Goal: Task Accomplishment & Management: Use online tool/utility

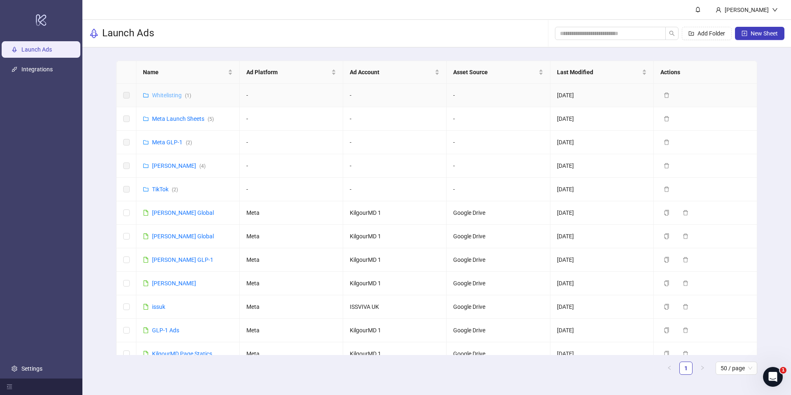
click at [177, 94] on link "Whitelisting ( 1 )" at bounding box center [171, 95] width 39 height 7
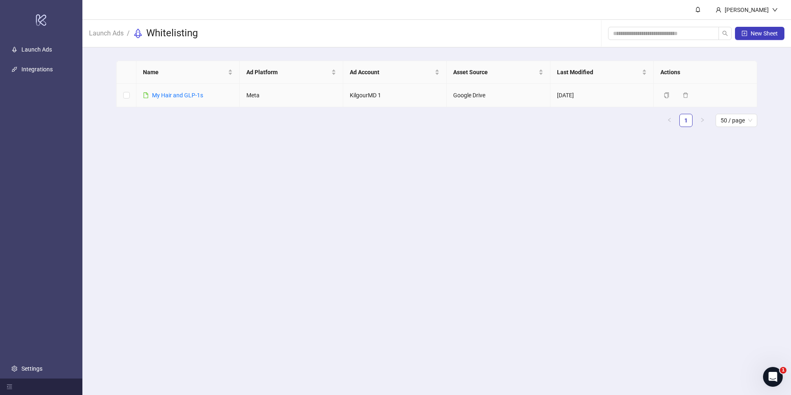
click at [177, 99] on div "​My Hair and GLP-1s" at bounding box center [177, 95] width 51 height 9
click at [176, 92] on link "​My Hair and GLP-1s" at bounding box center [177, 95] width 51 height 7
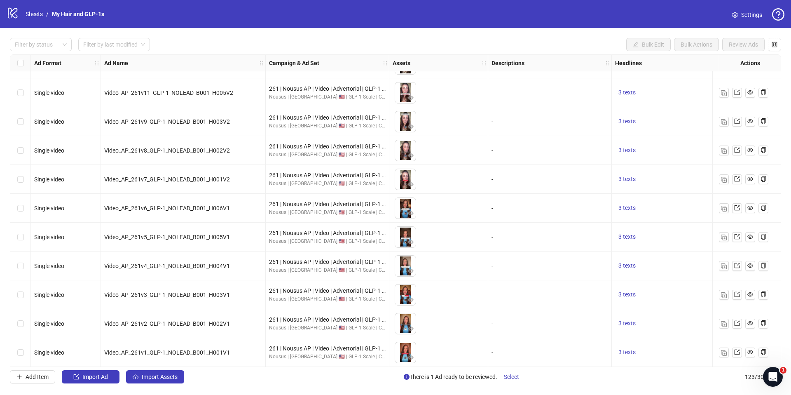
scroll to position [3256, 0]
click at [721, 351] on img "button" at bounding box center [724, 352] width 6 height 6
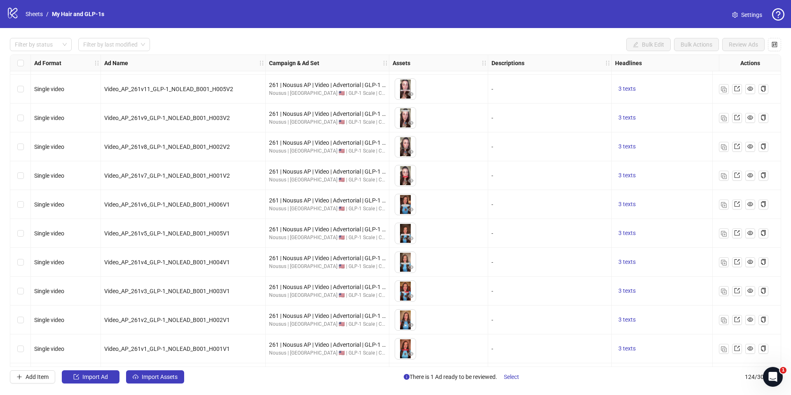
scroll to position [3285, 0]
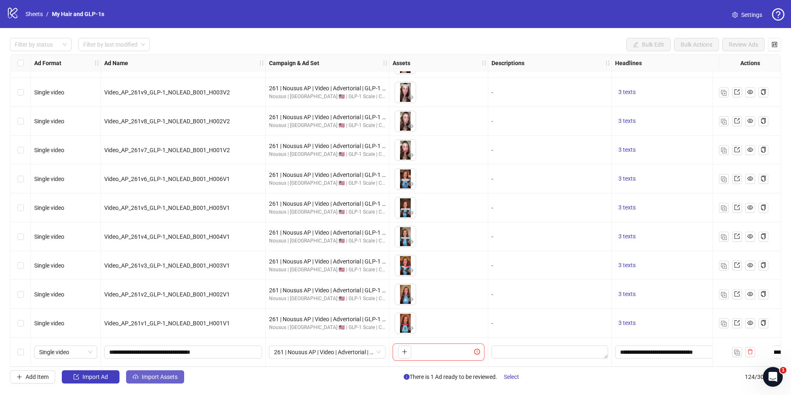
click at [164, 381] on button "Import Assets" at bounding box center [155, 376] width 58 height 13
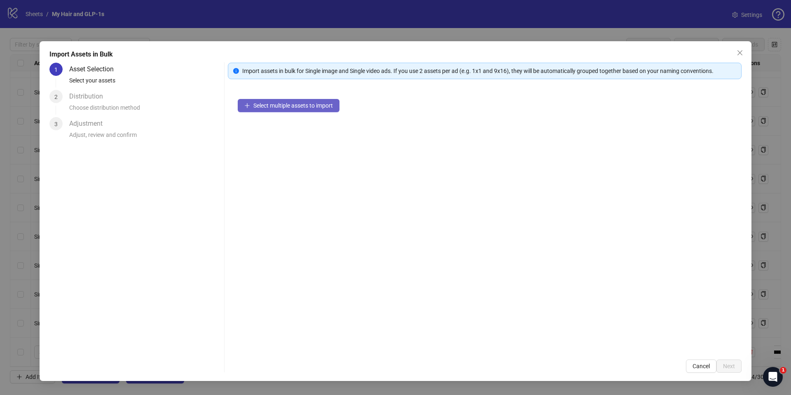
click at [286, 108] on span "Select multiple assets to import" at bounding box center [293, 105] width 80 height 7
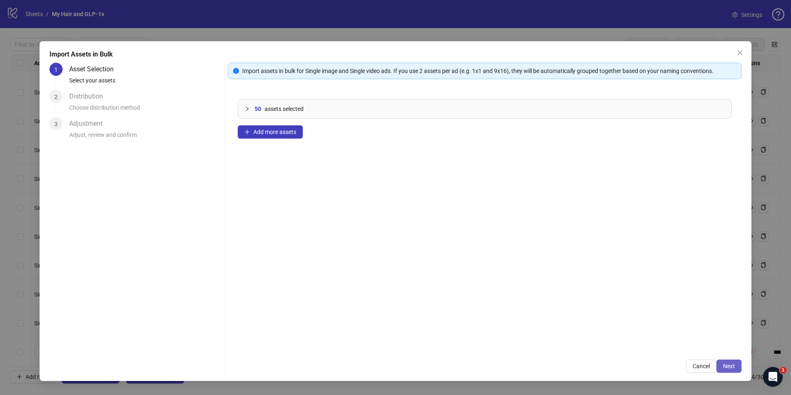
click at [734, 366] on span "Next" at bounding box center [729, 366] width 12 height 7
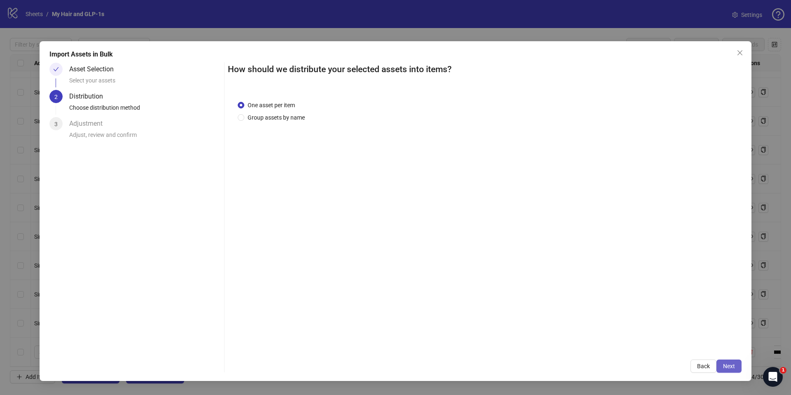
click at [732, 368] on span "Next" at bounding box center [729, 366] width 12 height 7
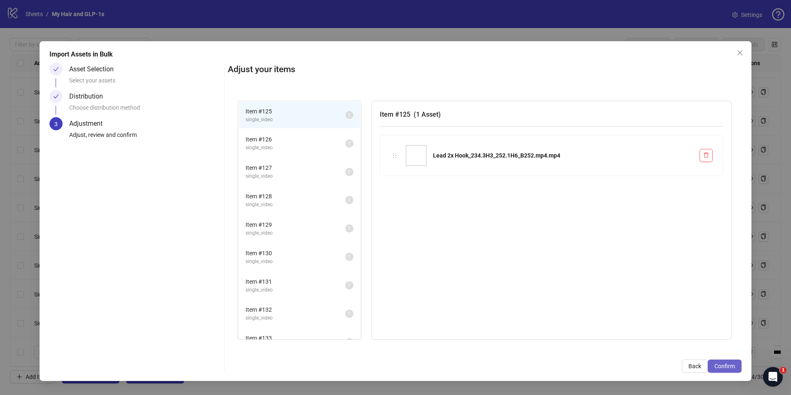
click at [729, 364] on span "Confirm" at bounding box center [725, 366] width 21 height 7
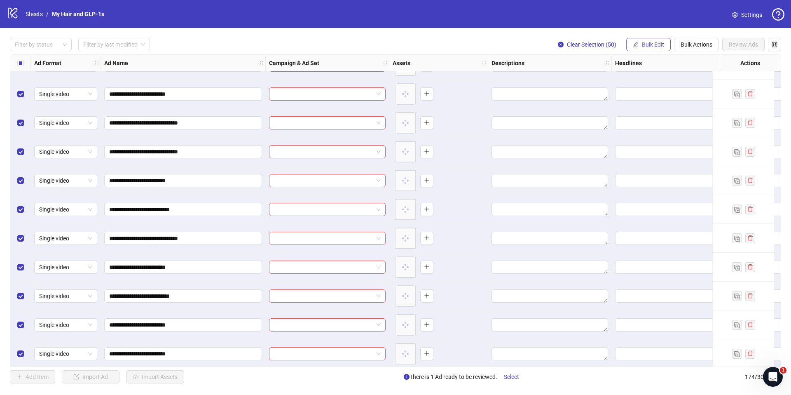
scroll to position [4727, 0]
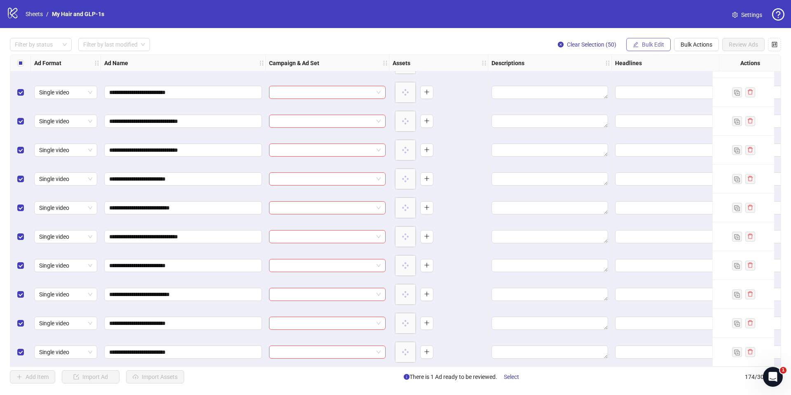
click at [643, 42] on span "Bulk Edit" at bounding box center [653, 44] width 22 height 7
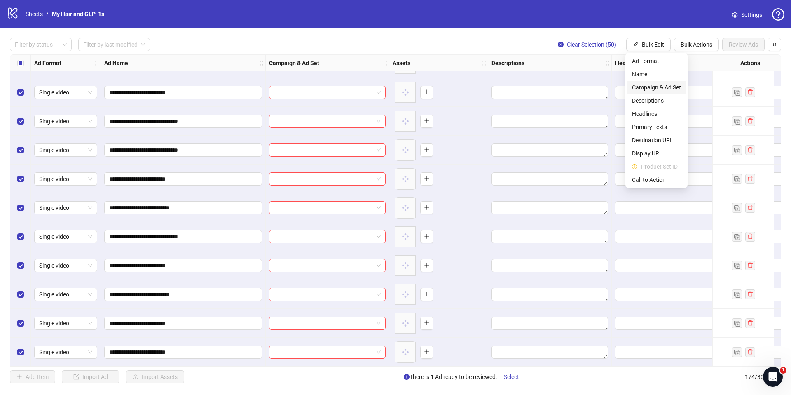
click at [652, 88] on span "Campaign & Ad Set" at bounding box center [656, 87] width 49 height 9
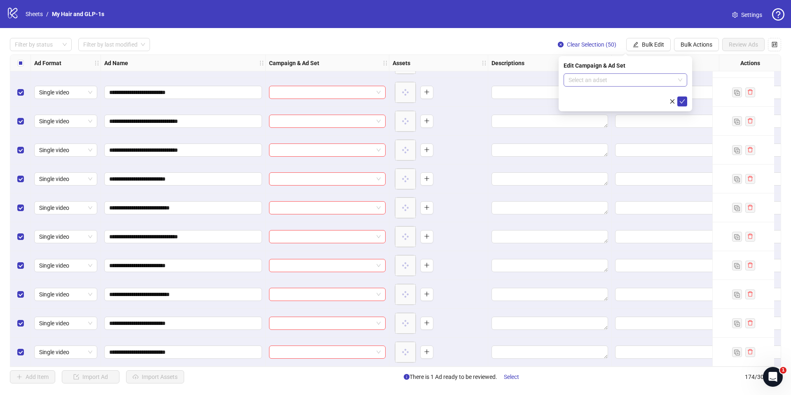
click at [640, 81] on input "search" at bounding box center [622, 80] width 106 height 12
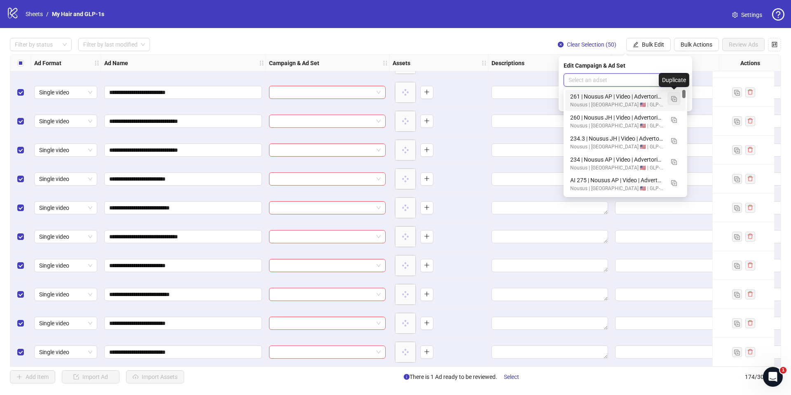
click at [675, 99] on img "button" at bounding box center [674, 99] width 6 height 6
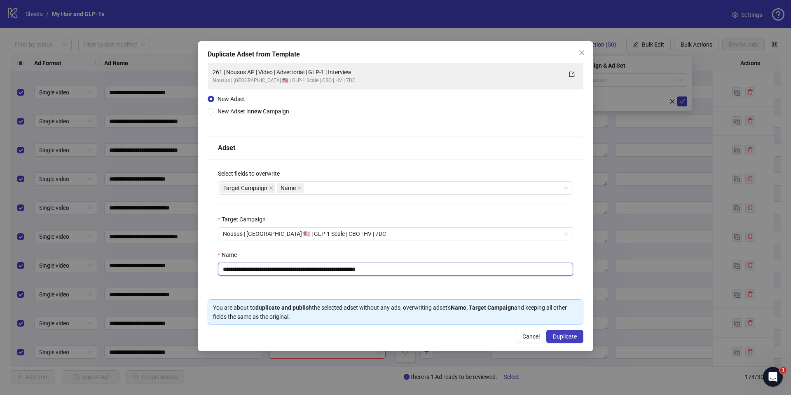
drag, startPoint x: 351, startPoint y: 270, endPoint x: 359, endPoint y: 272, distance: 7.1
click at [352, 270] on input "**********" at bounding box center [395, 268] width 355 height 13
paste input "text"
type input "**********"
click at [553, 332] on button "Duplicate" at bounding box center [564, 336] width 37 height 13
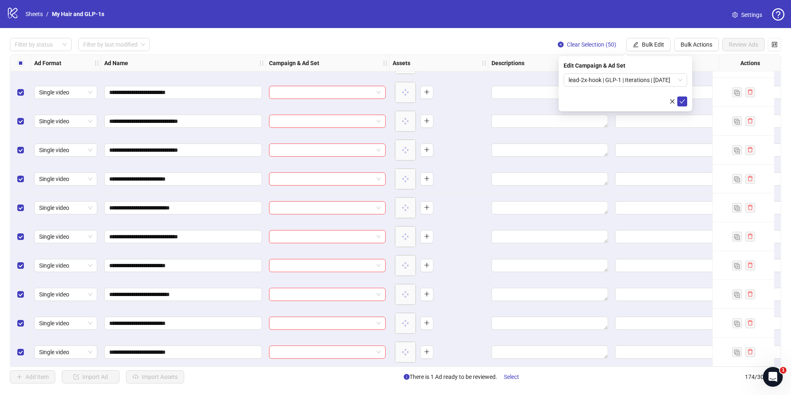
click at [674, 105] on button "button" at bounding box center [673, 101] width 10 height 10
drag, startPoint x: 647, startPoint y: 44, endPoint x: 647, endPoint y: 55, distance: 11.5
click at [647, 44] on span "Bulk Edit" at bounding box center [653, 44] width 22 height 7
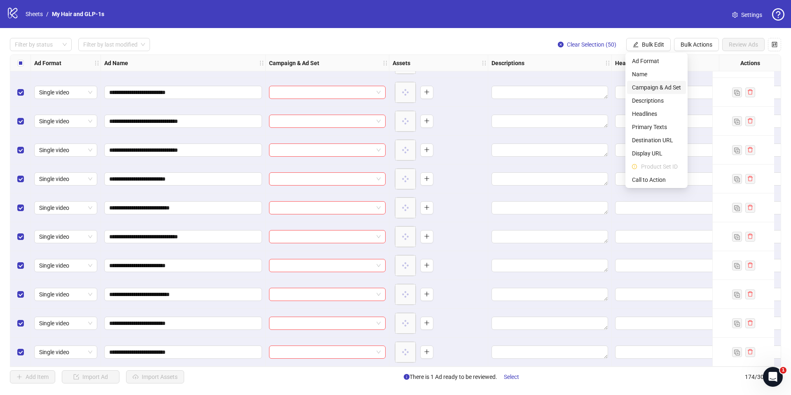
click at [650, 86] on span "Campaign & Ad Set" at bounding box center [656, 87] width 49 height 9
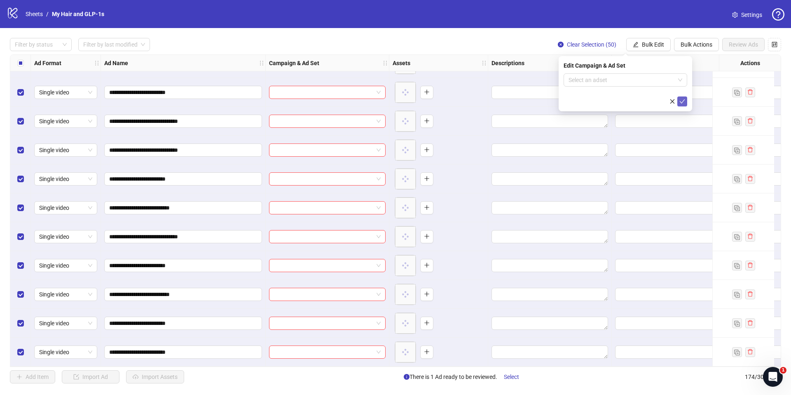
click at [684, 101] on icon "check" at bounding box center [683, 101] width 6 height 6
drag, startPoint x: 637, startPoint y: 81, endPoint x: 642, endPoint y: 96, distance: 15.9
click at [637, 81] on div at bounding box center [674, 92] width 124 height 29
click at [641, 50] on button "Bulk Edit" at bounding box center [648, 44] width 45 height 13
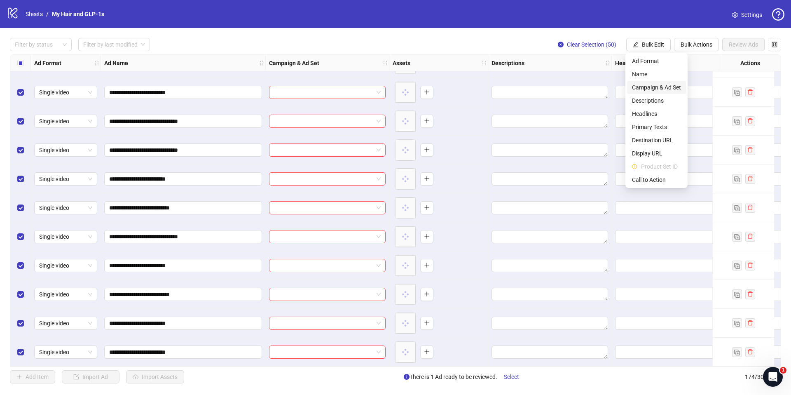
click at [647, 88] on span "Campaign & Ad Set" at bounding box center [656, 87] width 49 height 9
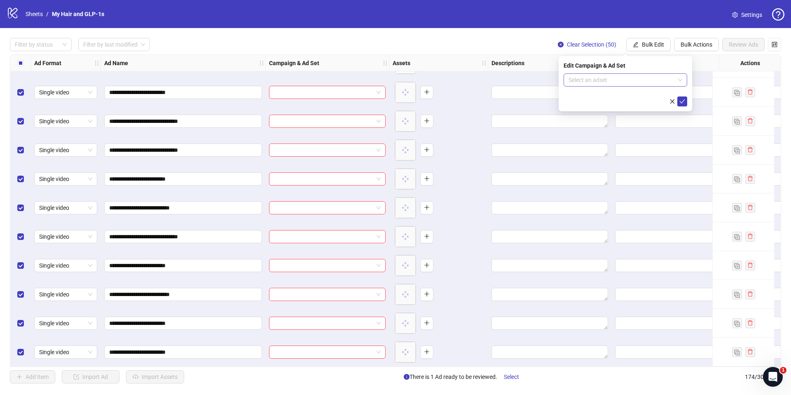
click at [606, 77] on input "search" at bounding box center [622, 80] width 106 height 12
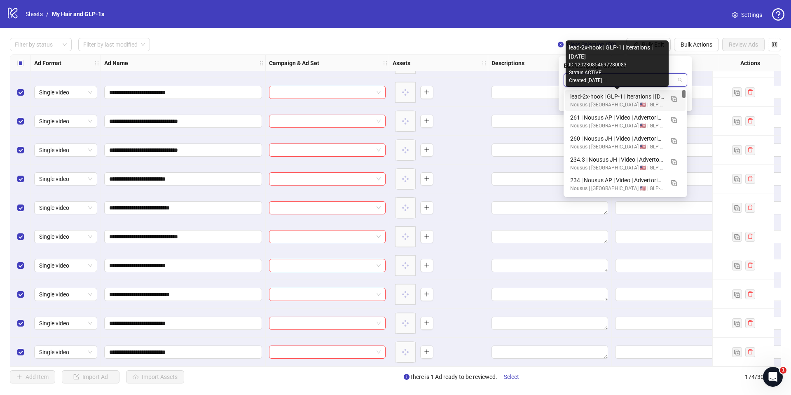
click at [607, 99] on div "lead-2x-hook | GLP-1 | Iterations | [DATE]" at bounding box center [617, 96] width 94 height 9
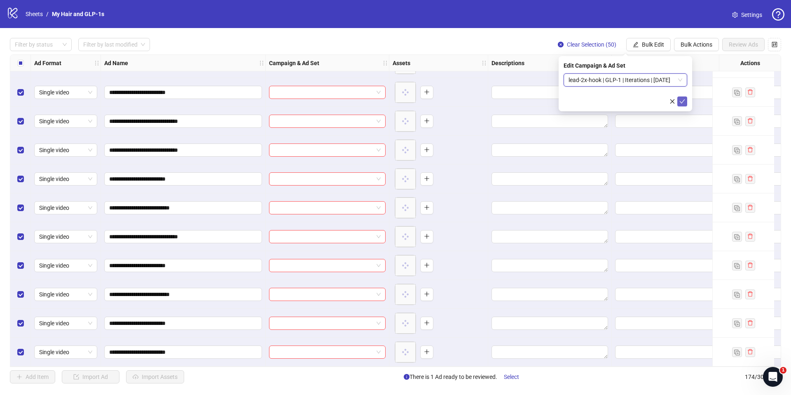
click at [680, 103] on icon "check" at bounding box center [683, 101] width 6 height 6
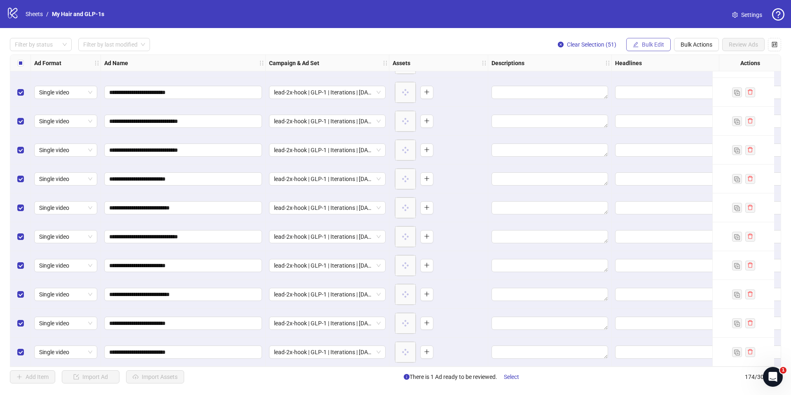
click at [656, 46] on span "Bulk Edit" at bounding box center [653, 44] width 22 height 7
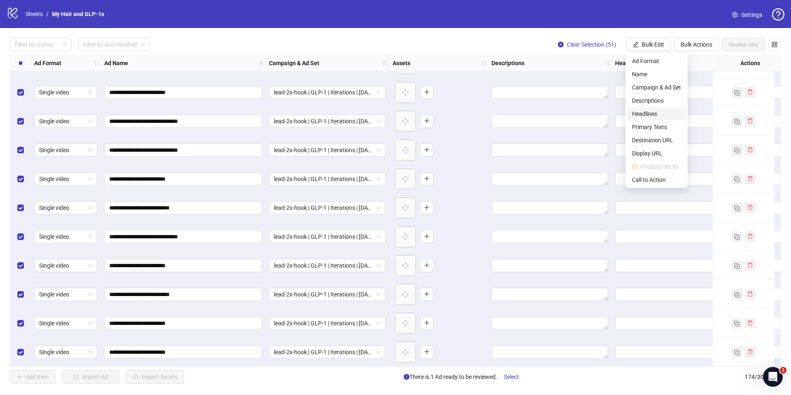
click at [658, 114] on span "Headlines" at bounding box center [656, 113] width 49 height 9
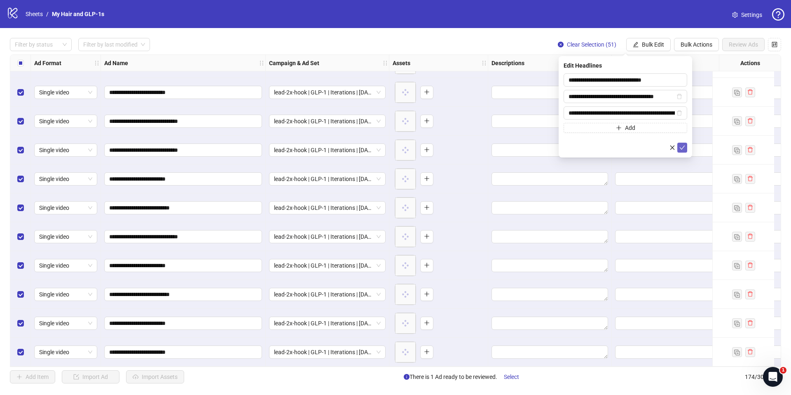
click at [682, 148] on icon "check" at bounding box center [682, 147] width 5 height 4
click at [649, 45] on span "Bulk Edit" at bounding box center [653, 44] width 22 height 7
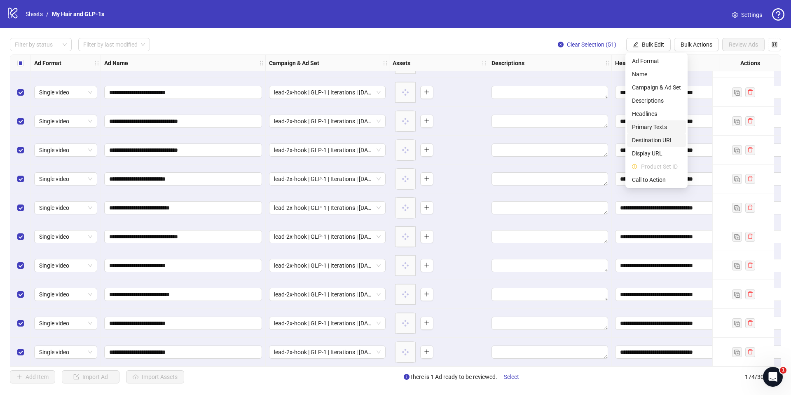
click at [656, 127] on span "Primary Texts" at bounding box center [656, 126] width 49 height 9
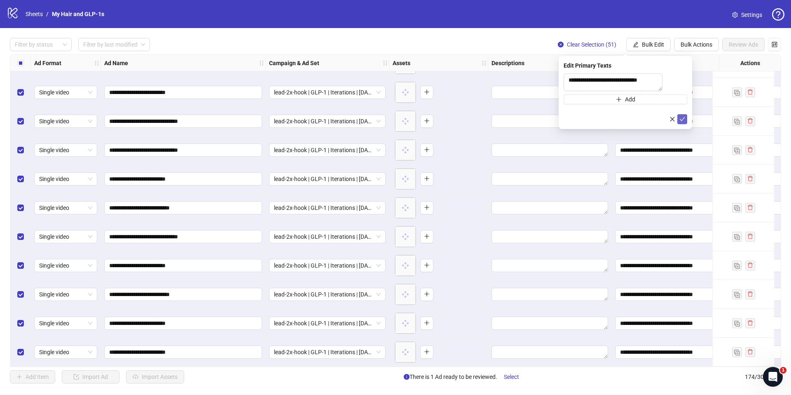
click at [680, 129] on div "**********" at bounding box center [626, 92] width 134 height 73
click at [681, 122] on icon "check" at bounding box center [683, 119] width 6 height 6
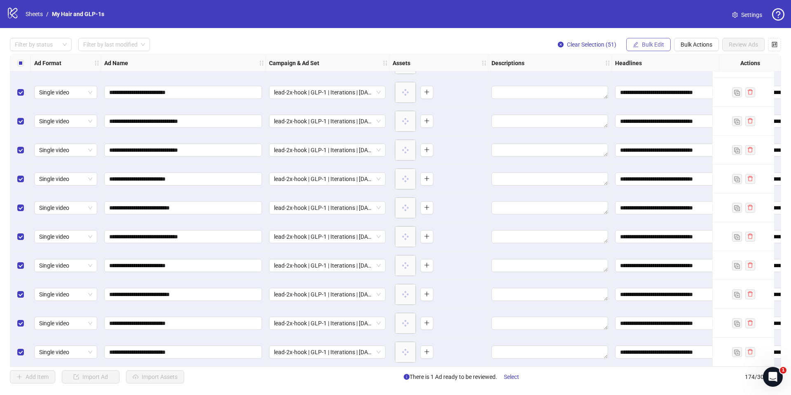
click at [644, 43] on span "Bulk Edit" at bounding box center [653, 44] width 22 height 7
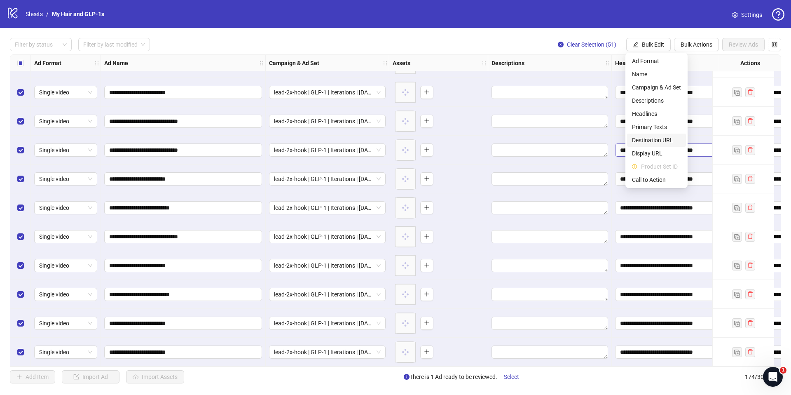
click at [645, 143] on span "Destination URL" at bounding box center [656, 140] width 49 height 9
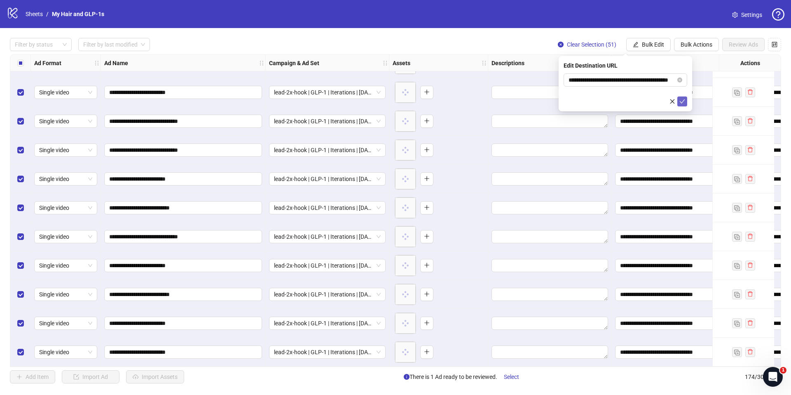
click at [680, 101] on icon "check" at bounding box center [683, 101] width 6 height 6
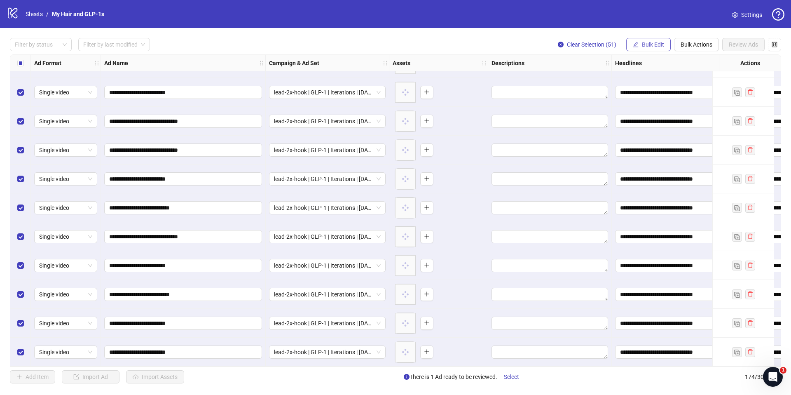
click at [648, 42] on span "Bulk Edit" at bounding box center [653, 44] width 22 height 7
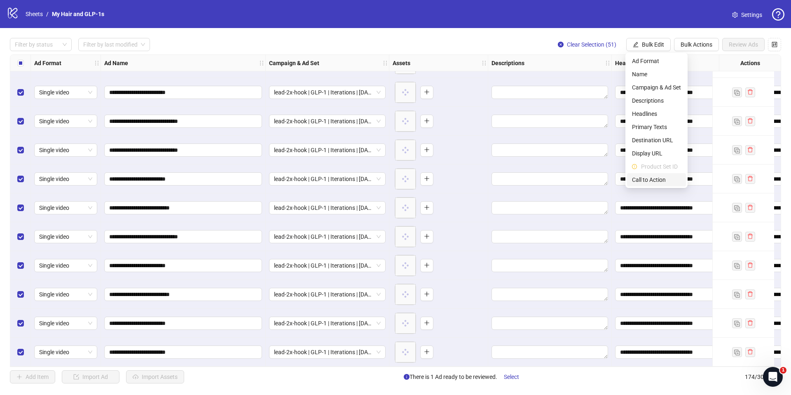
click at [649, 179] on span "Call to Action" at bounding box center [656, 179] width 49 height 9
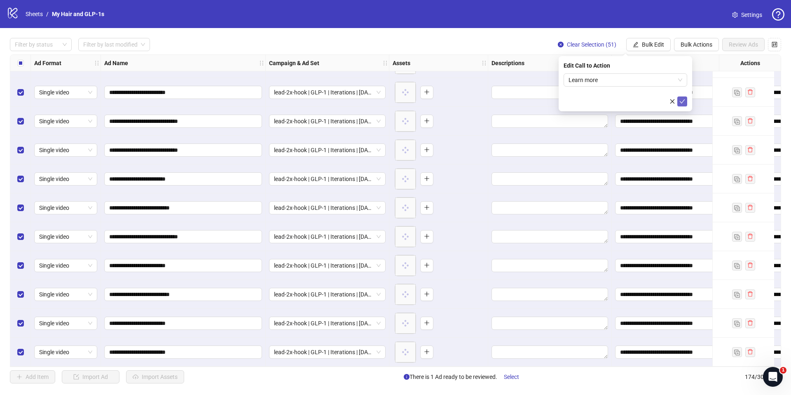
click at [680, 103] on icon "check" at bounding box center [683, 101] width 6 height 6
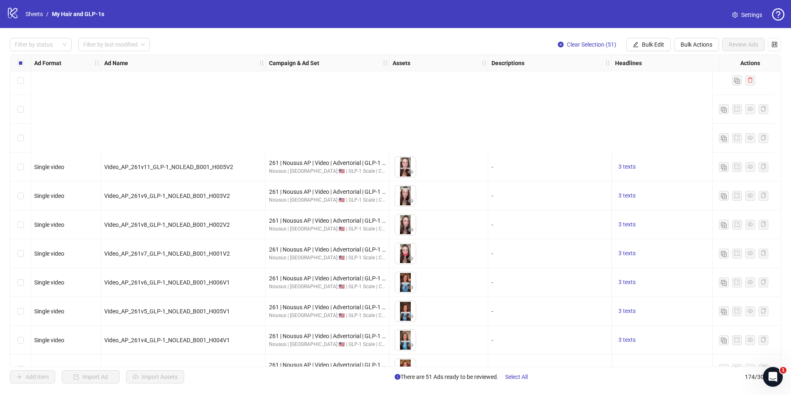
scroll to position [3335, 0]
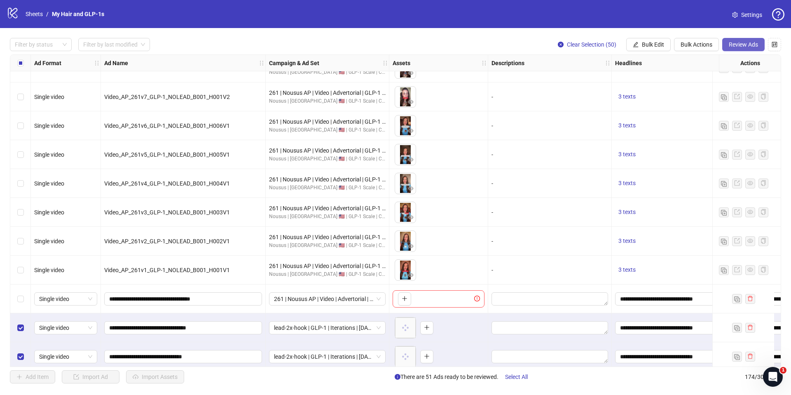
click at [755, 42] on span "Review Ads" at bounding box center [743, 44] width 29 height 7
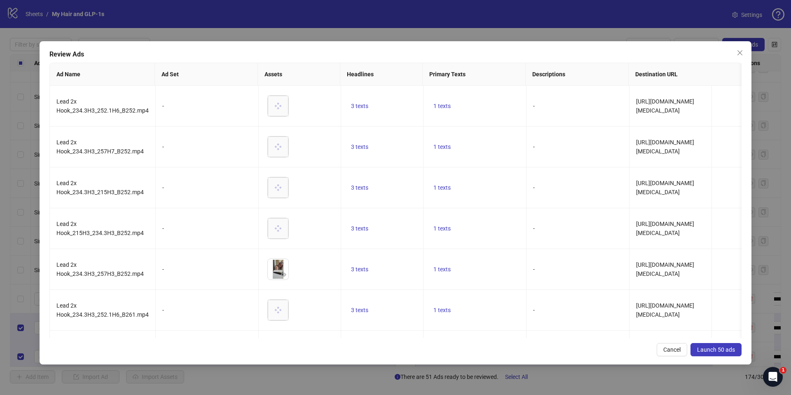
click at [721, 355] on button "Launch 50 ads" at bounding box center [716, 349] width 51 height 13
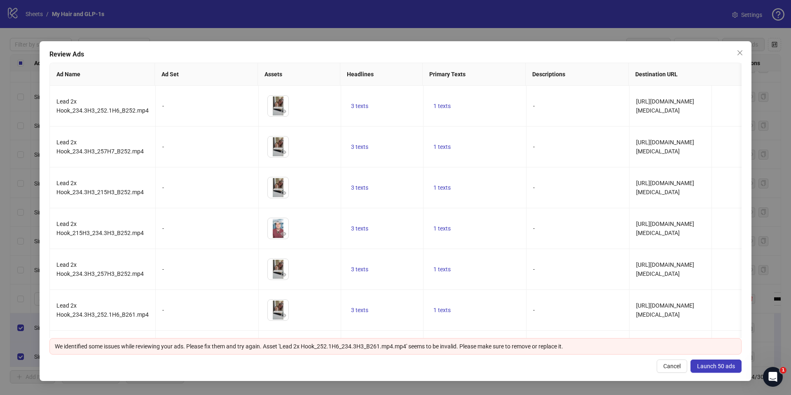
click at [712, 368] on span "Launch 50 ads" at bounding box center [716, 366] width 38 height 7
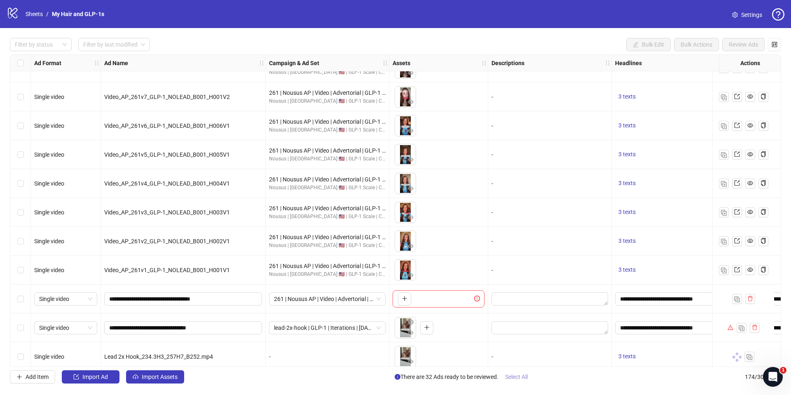
click at [523, 380] on button "Select All" at bounding box center [517, 376] width 36 height 13
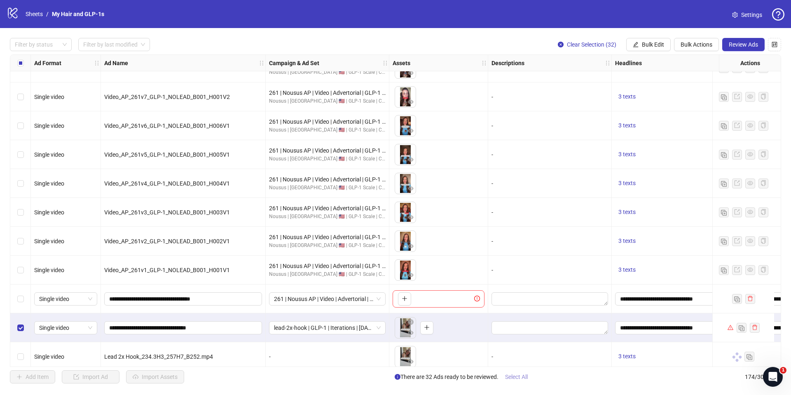
click at [522, 376] on span "Select All" at bounding box center [516, 376] width 23 height 7
click at [523, 375] on span "Select All" at bounding box center [516, 376] width 23 height 7
click at [748, 44] on span "Review Ads" at bounding box center [743, 44] width 29 height 7
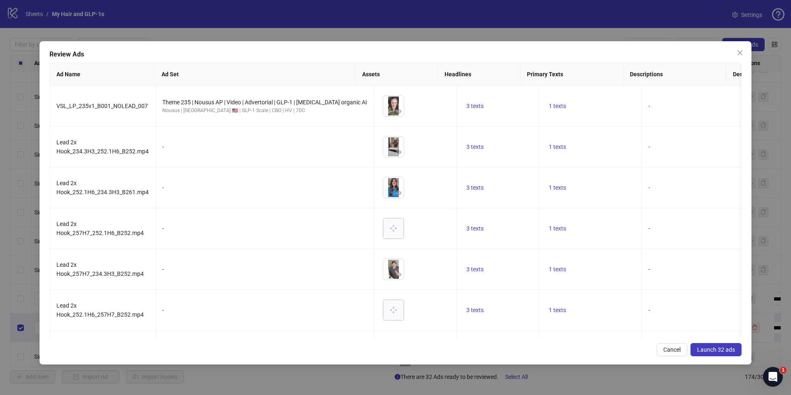
click at [717, 351] on span "Launch 32 ads" at bounding box center [716, 349] width 38 height 7
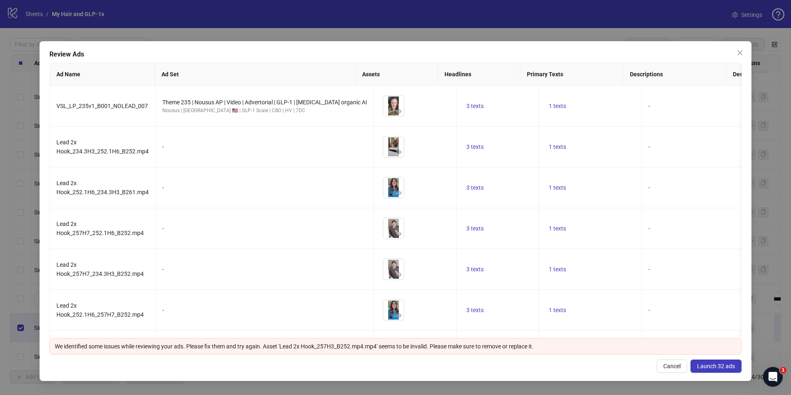
click at [717, 371] on button "Launch 32 ads" at bounding box center [716, 365] width 51 height 13
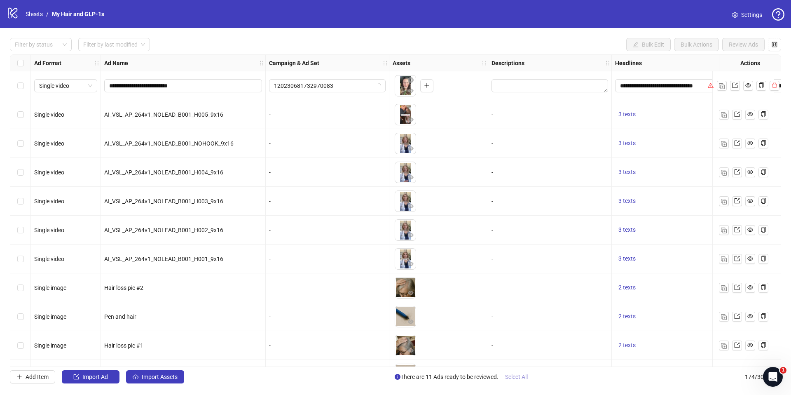
click at [512, 376] on span "Select All" at bounding box center [516, 376] width 23 height 7
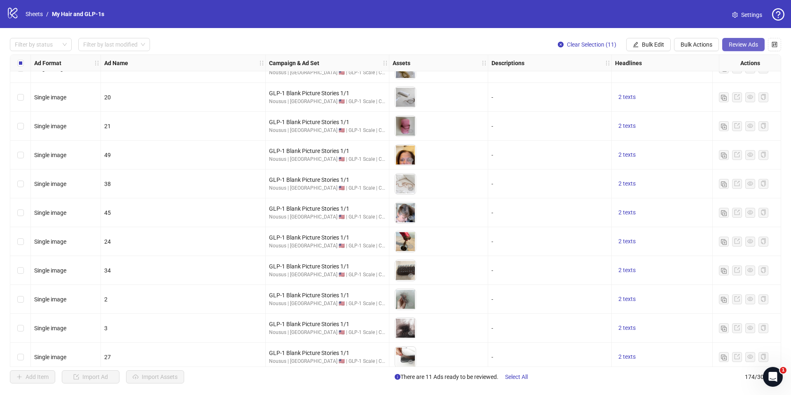
scroll to position [1795, 0]
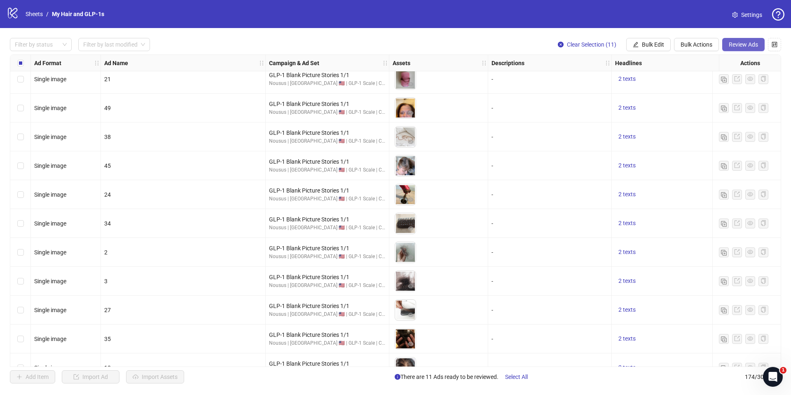
click at [739, 47] on span "Review Ads" at bounding box center [743, 44] width 29 height 7
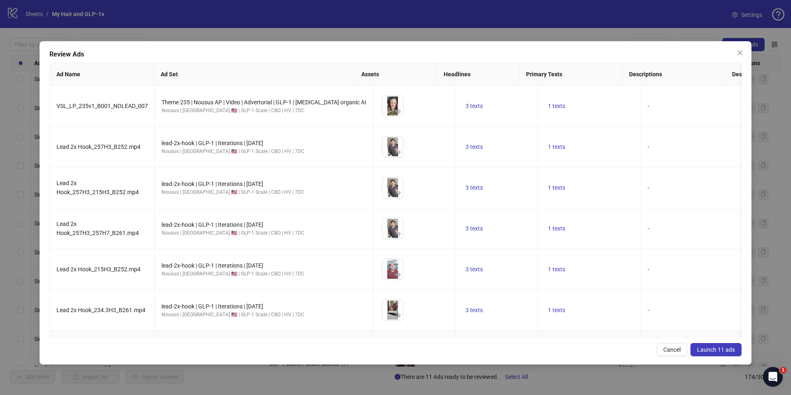
click at [726, 352] on span "Launch 11 ads" at bounding box center [716, 349] width 38 height 7
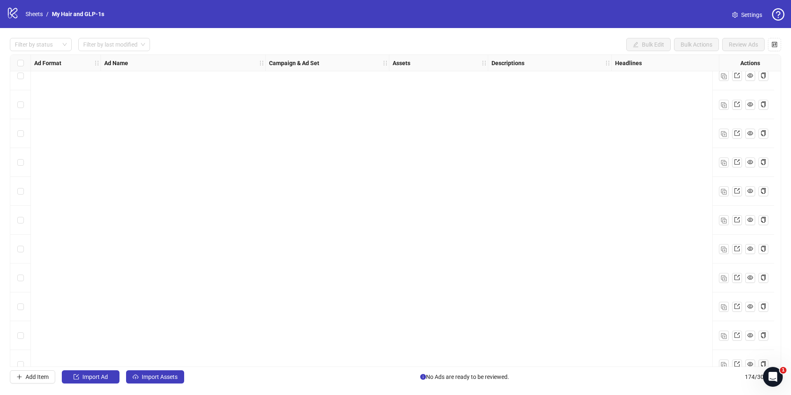
scroll to position [4534, 0]
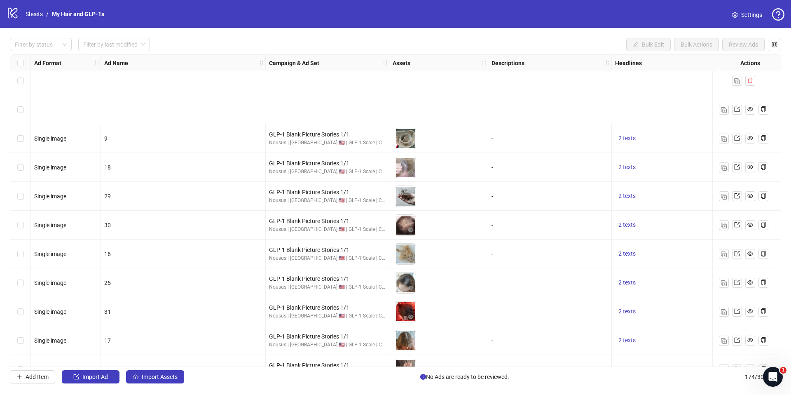
scroll to position [1080, 0]
